Goal: Go to known website: Access a specific website the user already knows

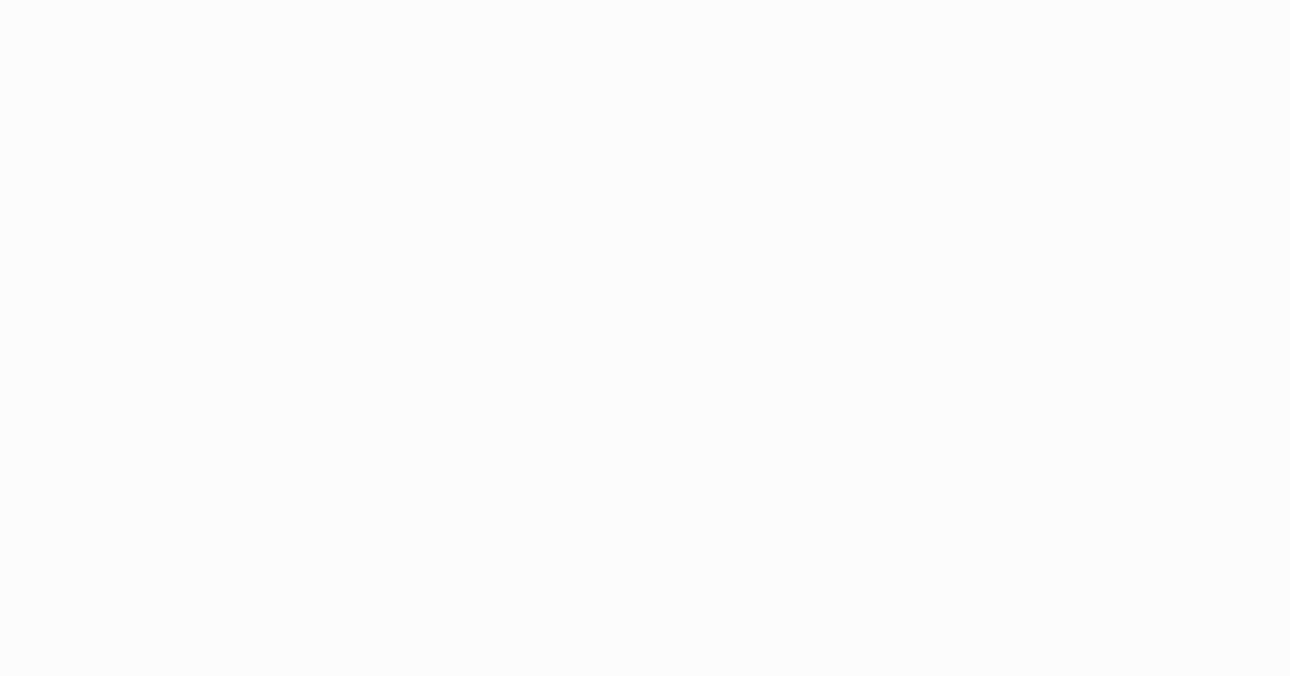
click at [870, 244] on body at bounding box center [645, 338] width 1290 height 676
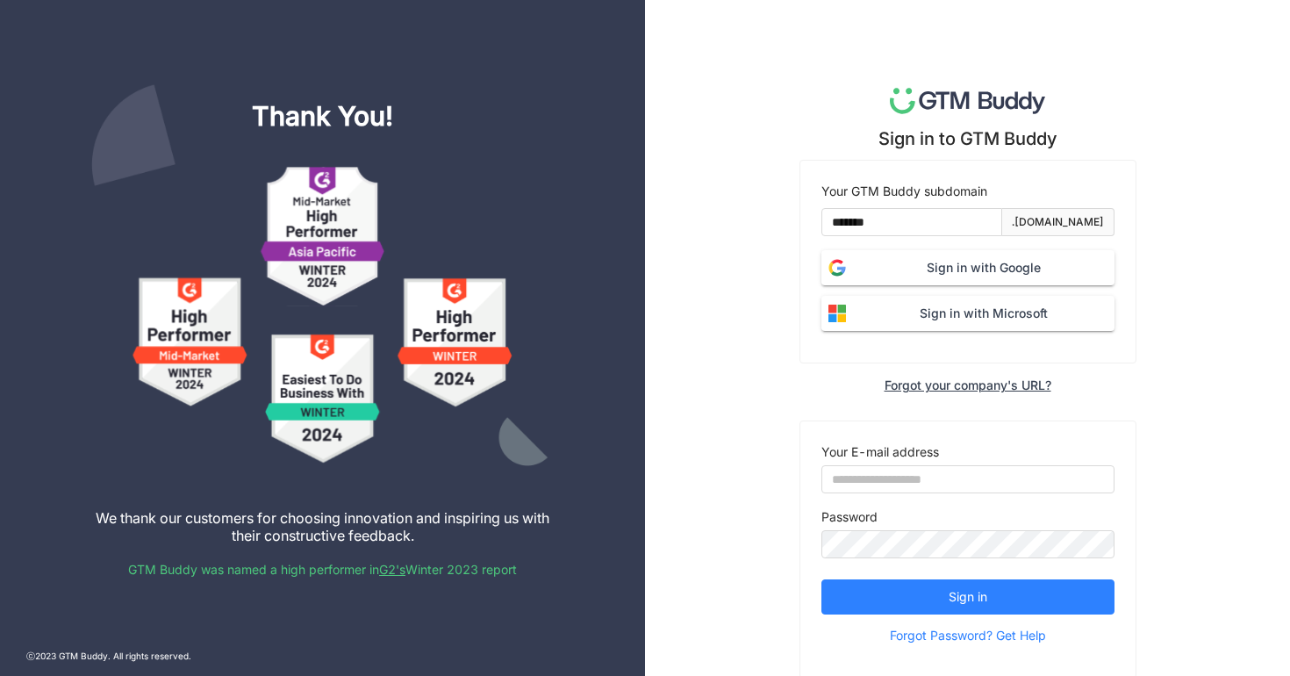
click at [947, 269] on span "Sign in with Google" at bounding box center [984, 267] width 262 height 19
click at [927, 268] on span "Sign in with Google" at bounding box center [984, 267] width 262 height 19
click at [884, 258] on span "Sign in with Google" at bounding box center [984, 267] width 262 height 19
